Goal: Task Accomplishment & Management: Manage account settings

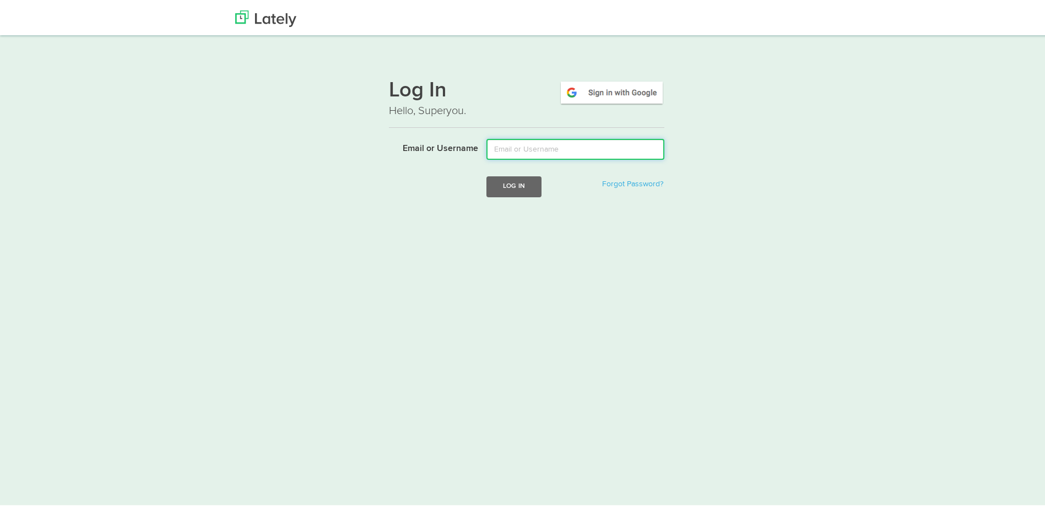
click at [547, 153] on input "Email or Username" at bounding box center [575, 147] width 178 height 21
type input "[PERSON_NAME][EMAIL_ADDRESS][PERSON_NAME][DOMAIN_NAME]"
click at [528, 181] on button "Log In" at bounding box center [513, 184] width 55 height 20
